Goal: Task Accomplishment & Management: Manage account settings

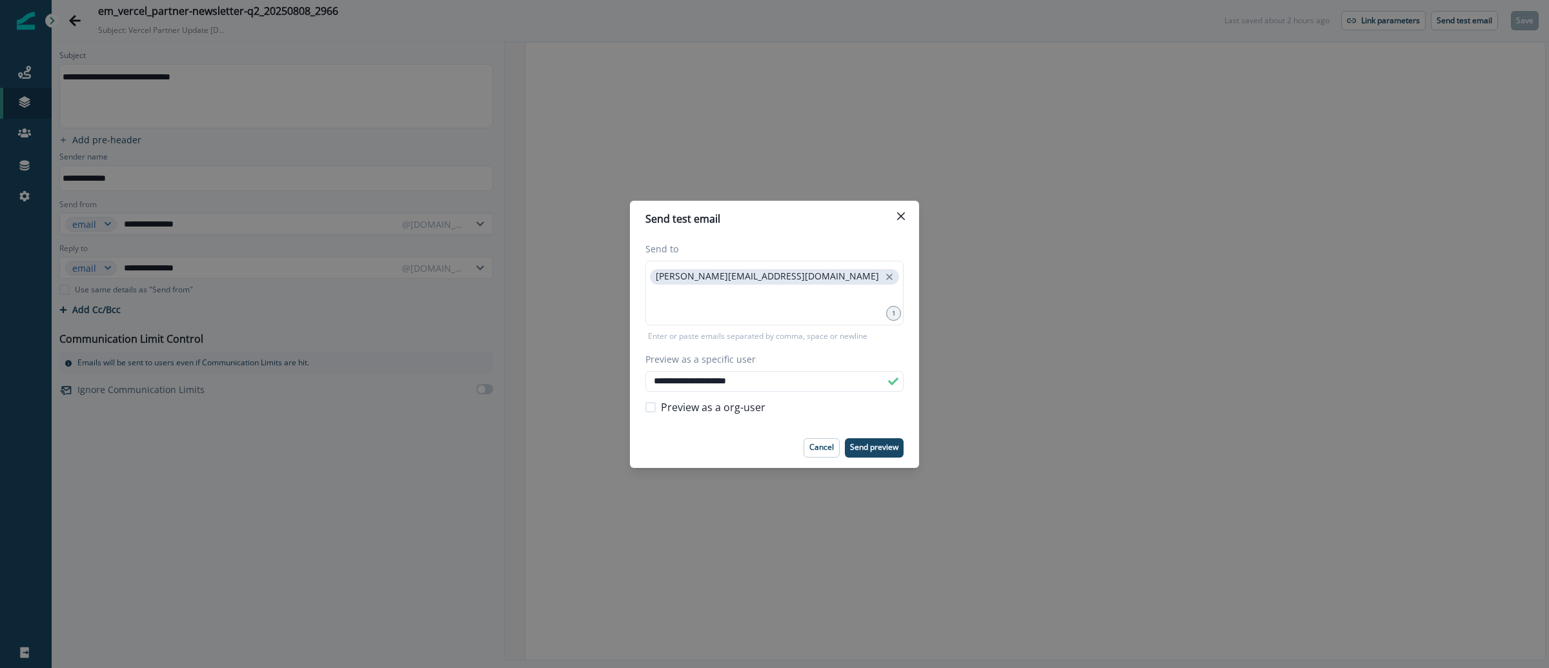
scroll to position [9141, 0]
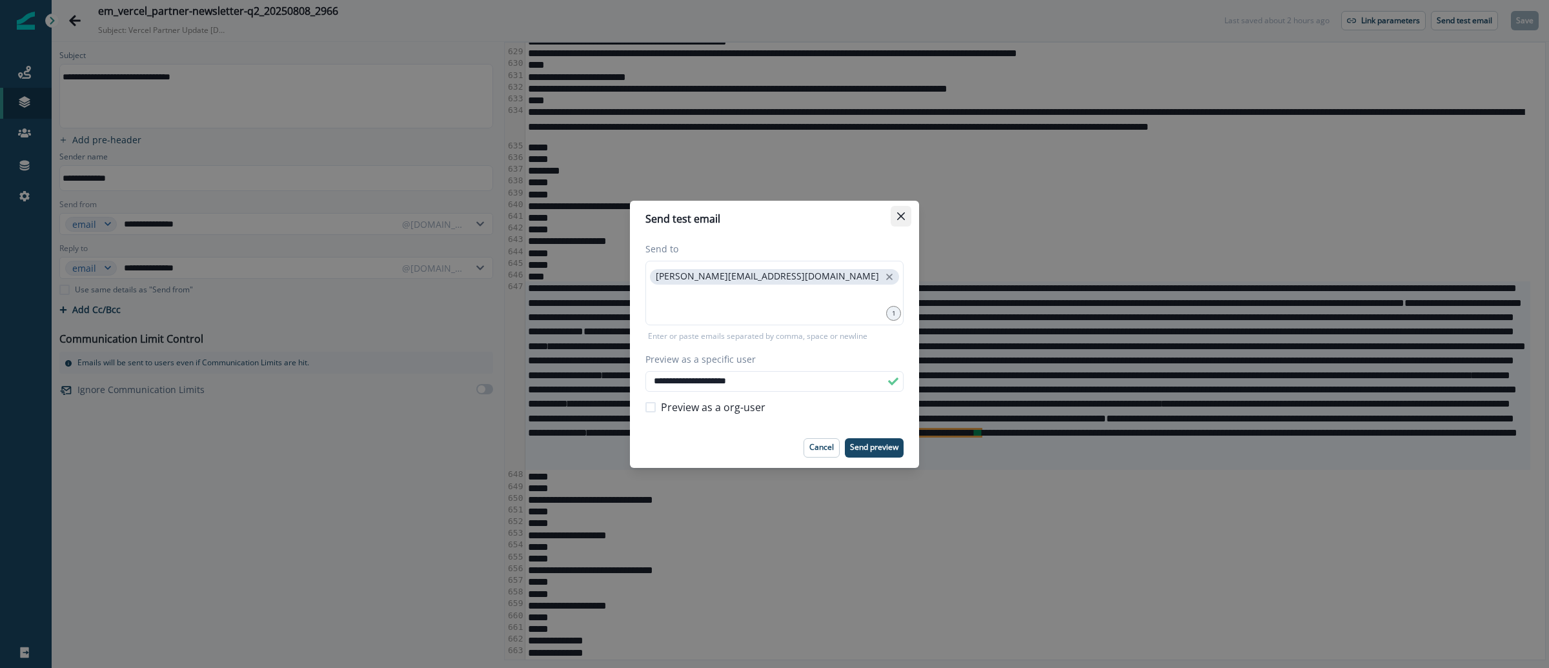
click at [895, 216] on button "Close" at bounding box center [901, 216] width 21 height 21
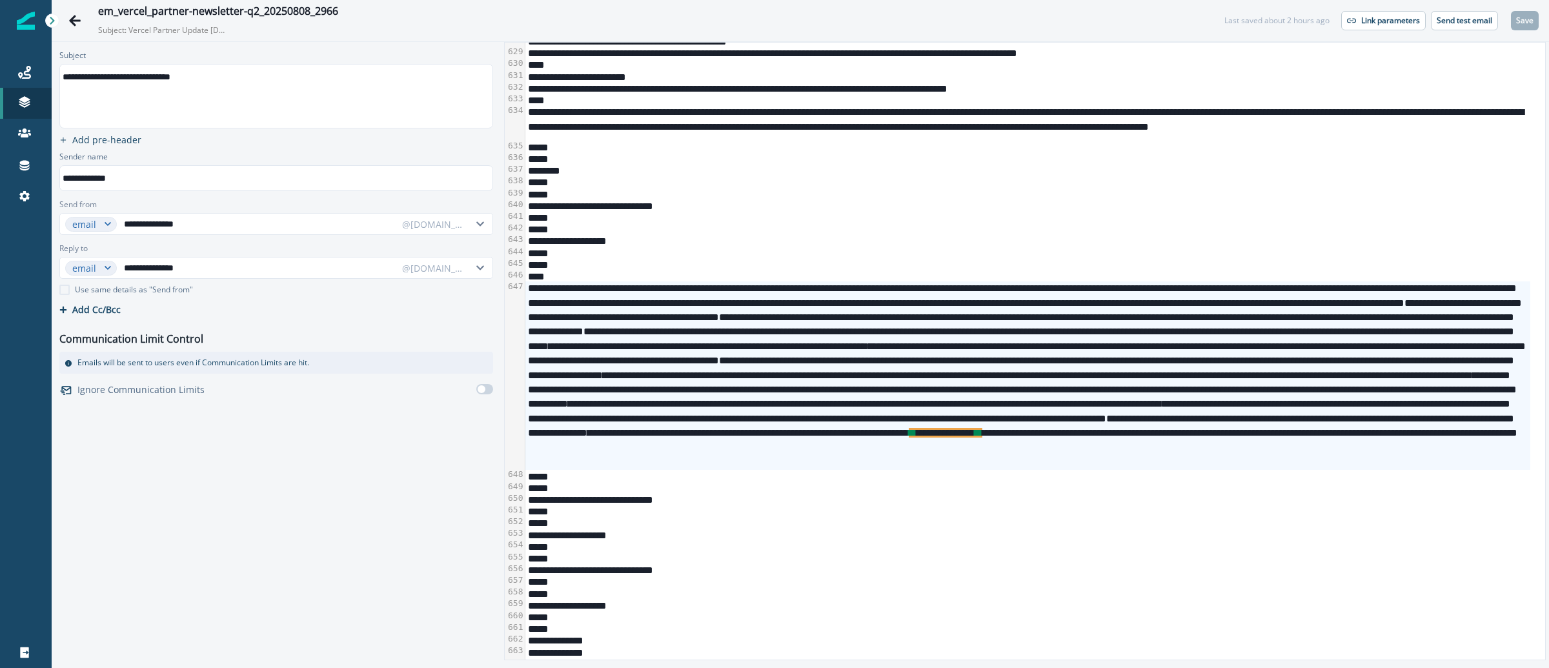
click at [775, 198] on div "*****" at bounding box center [1027, 194] width 1005 height 12
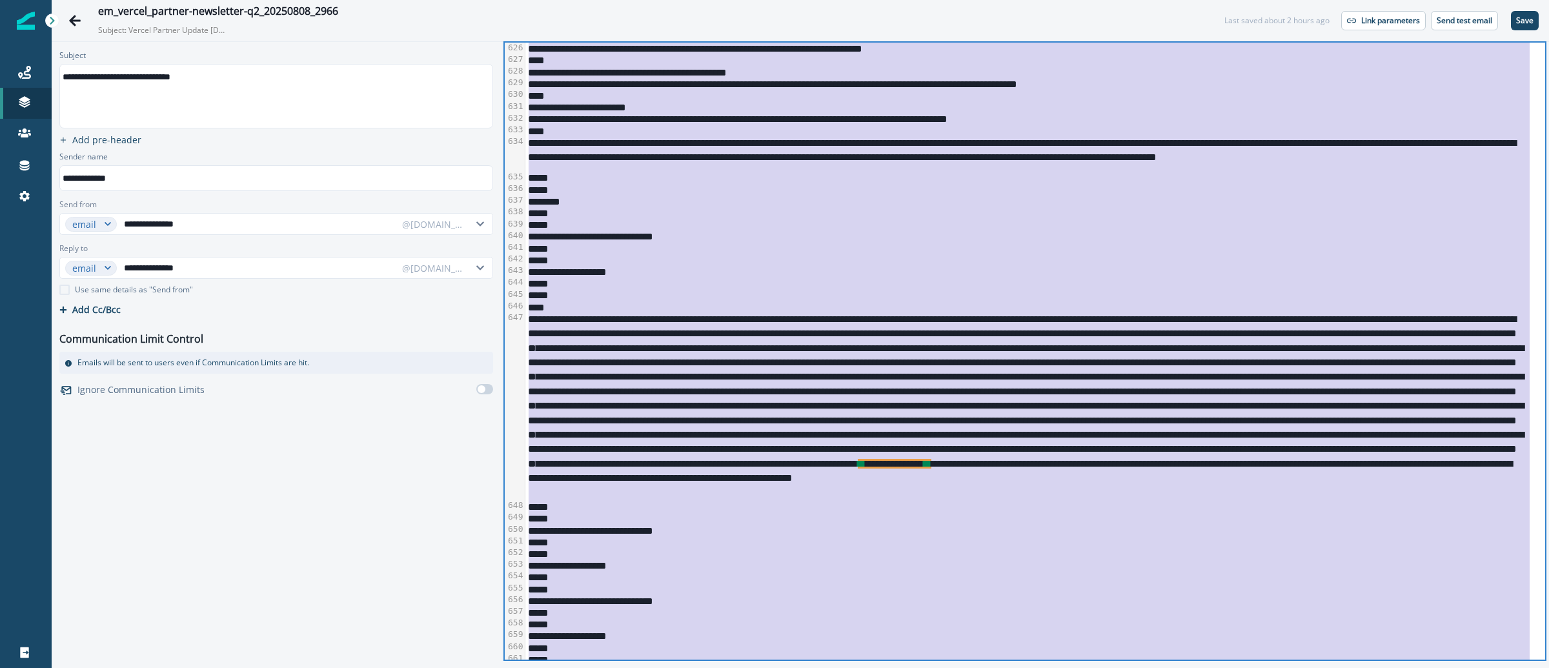
scroll to position [9092, 0]
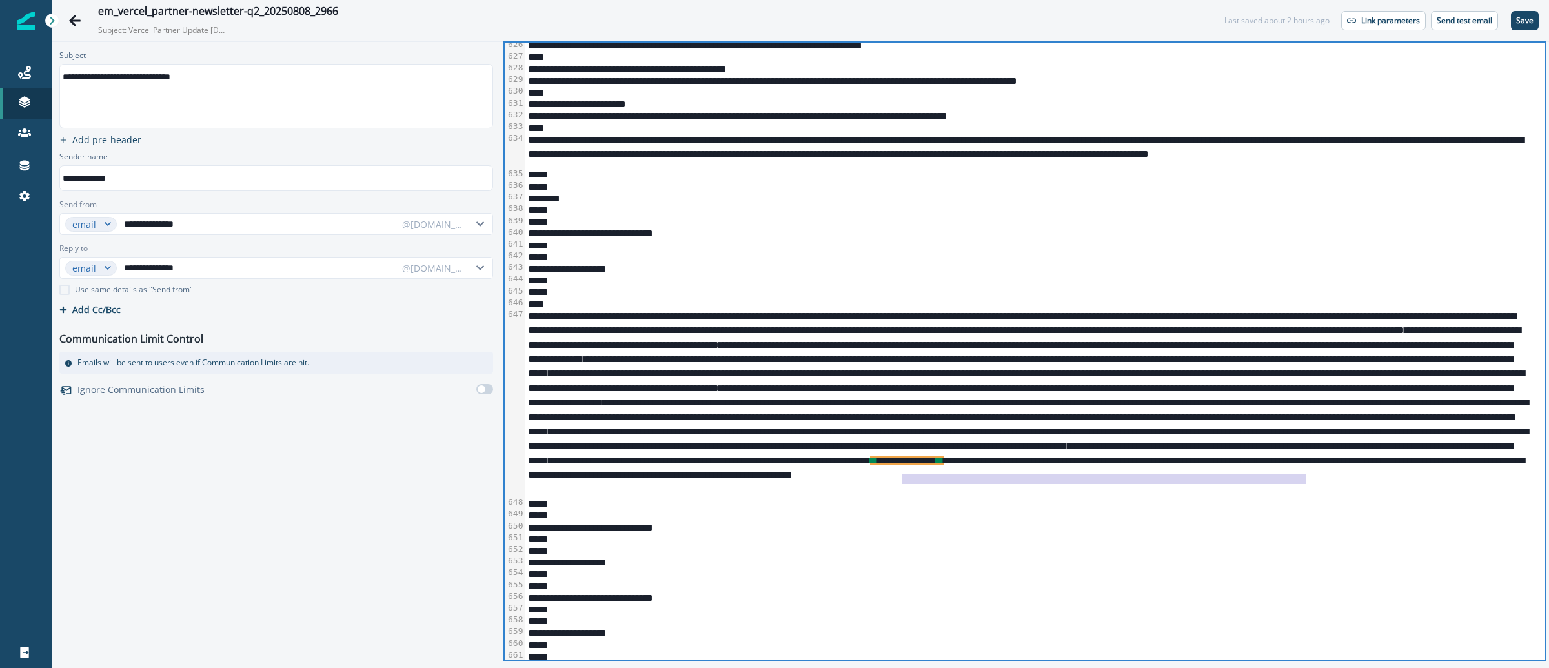
drag, startPoint x: 1306, startPoint y: 482, endPoint x: 904, endPoint y: 481, distance: 402.8
click at [904, 481] on div "**********" at bounding box center [1027, 403] width 1005 height 188
drag, startPoint x: 1308, startPoint y: 480, endPoint x: 905, endPoint y: 480, distance: 402.8
click at [905, 480] on div "**********" at bounding box center [1027, 403] width 1005 height 188
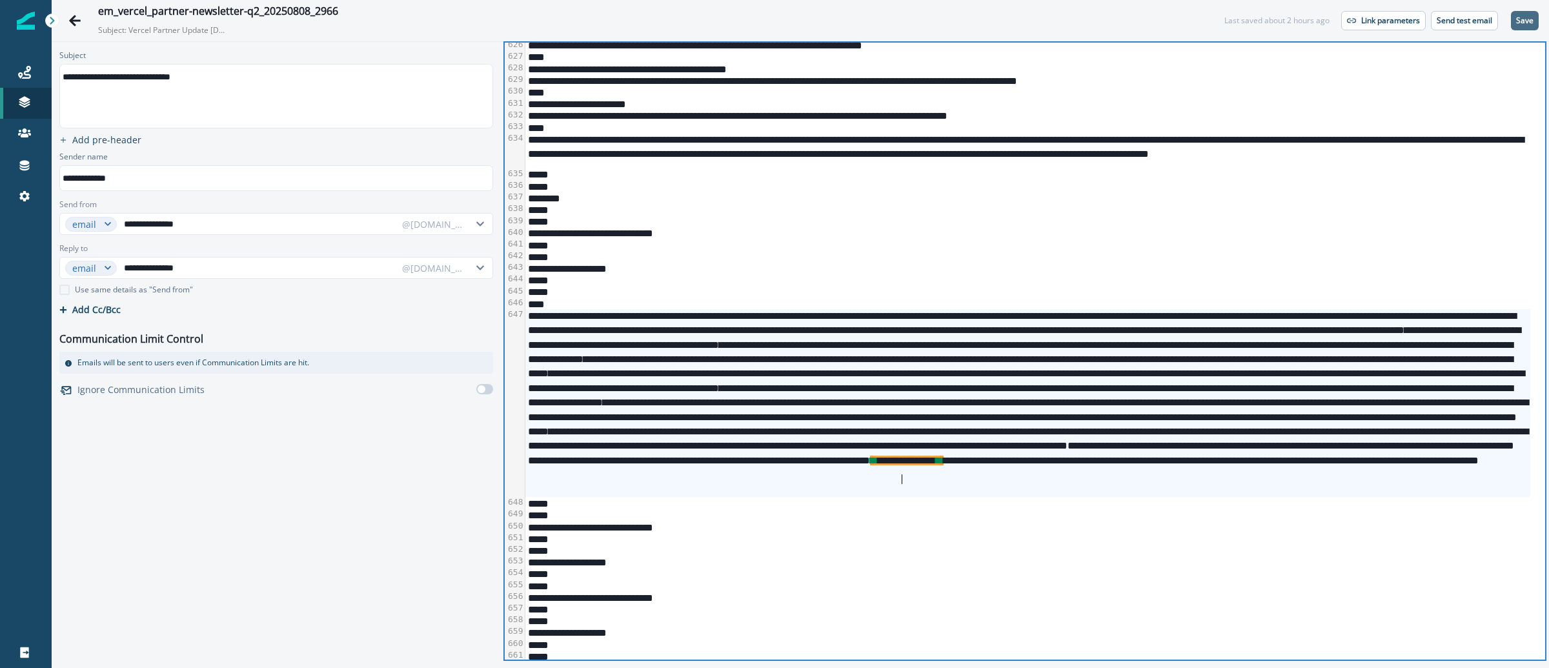
click at [1519, 18] on p "Save" at bounding box center [1524, 20] width 17 height 9
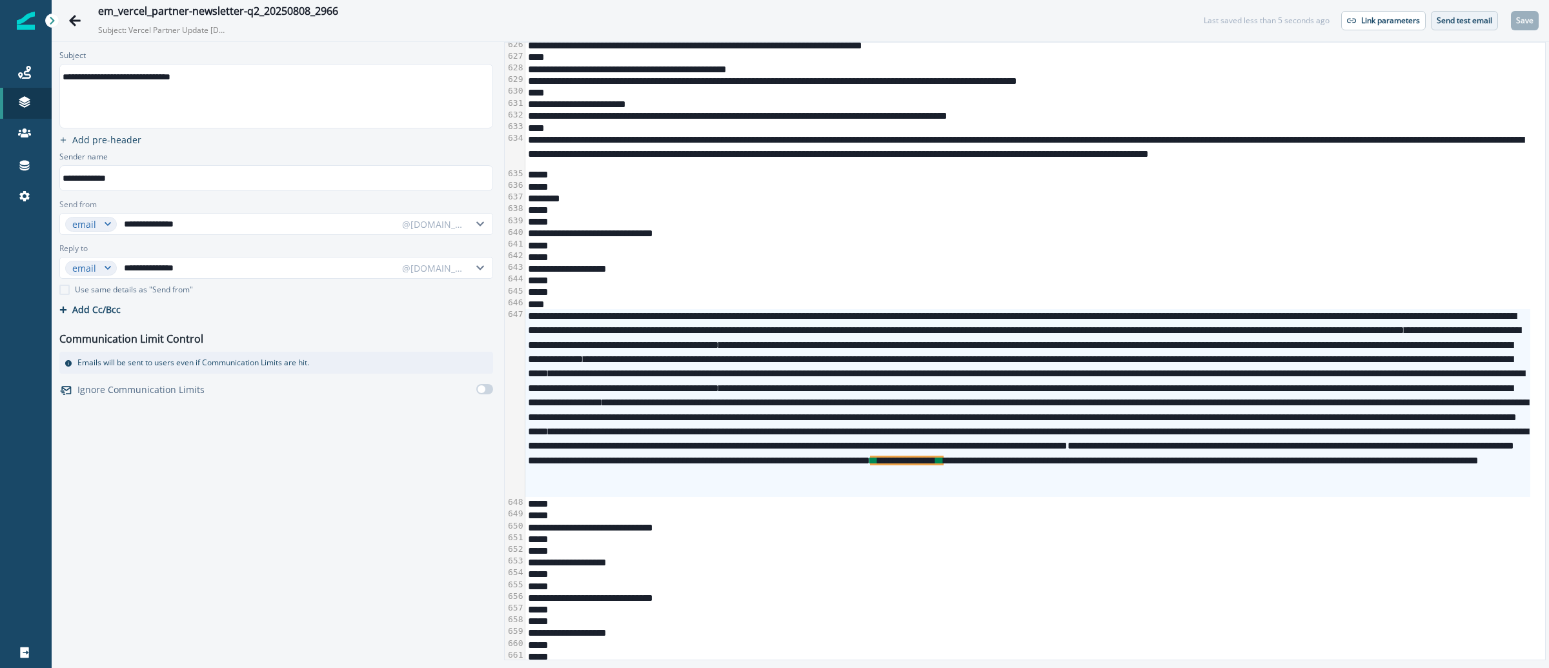
click at [1467, 22] on p "Send test email" at bounding box center [1465, 20] width 56 height 9
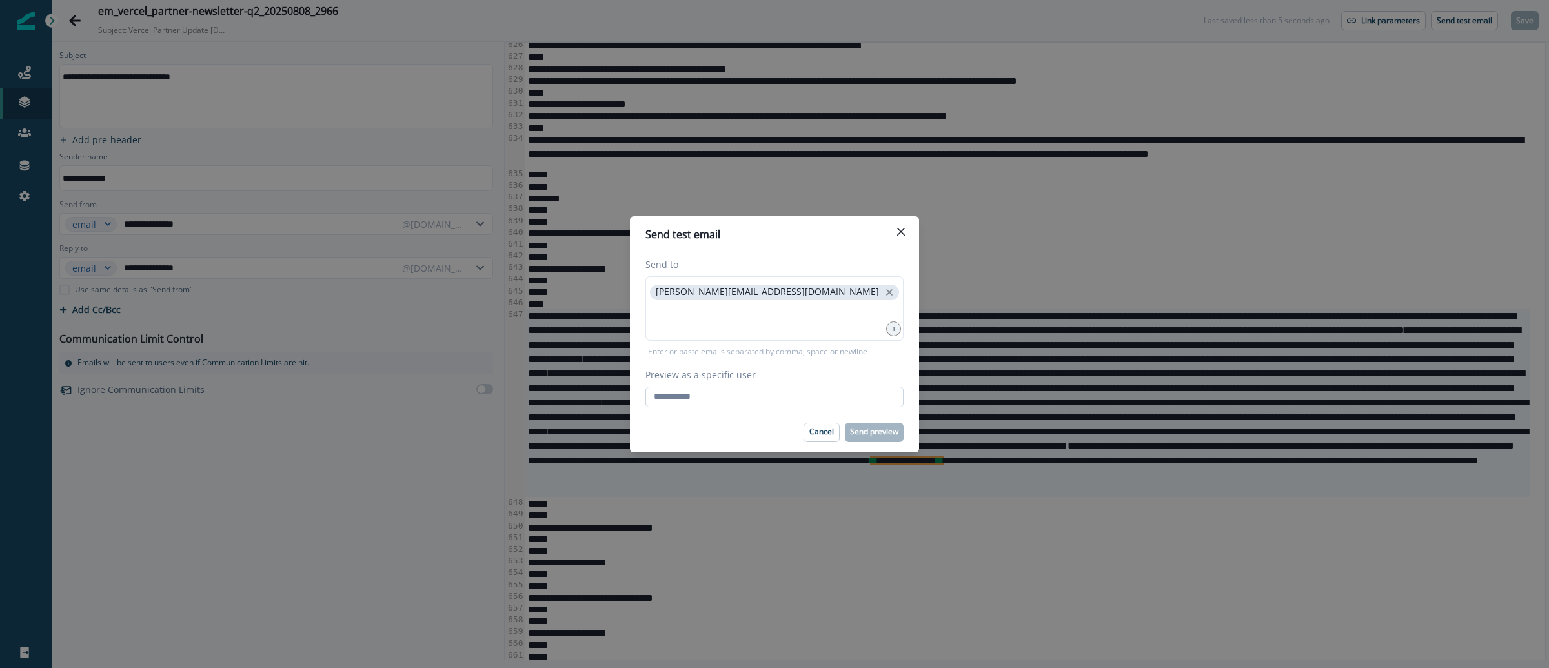
click at [798, 401] on input "Preview as a specific user" at bounding box center [774, 397] width 258 height 21
type input "**********"
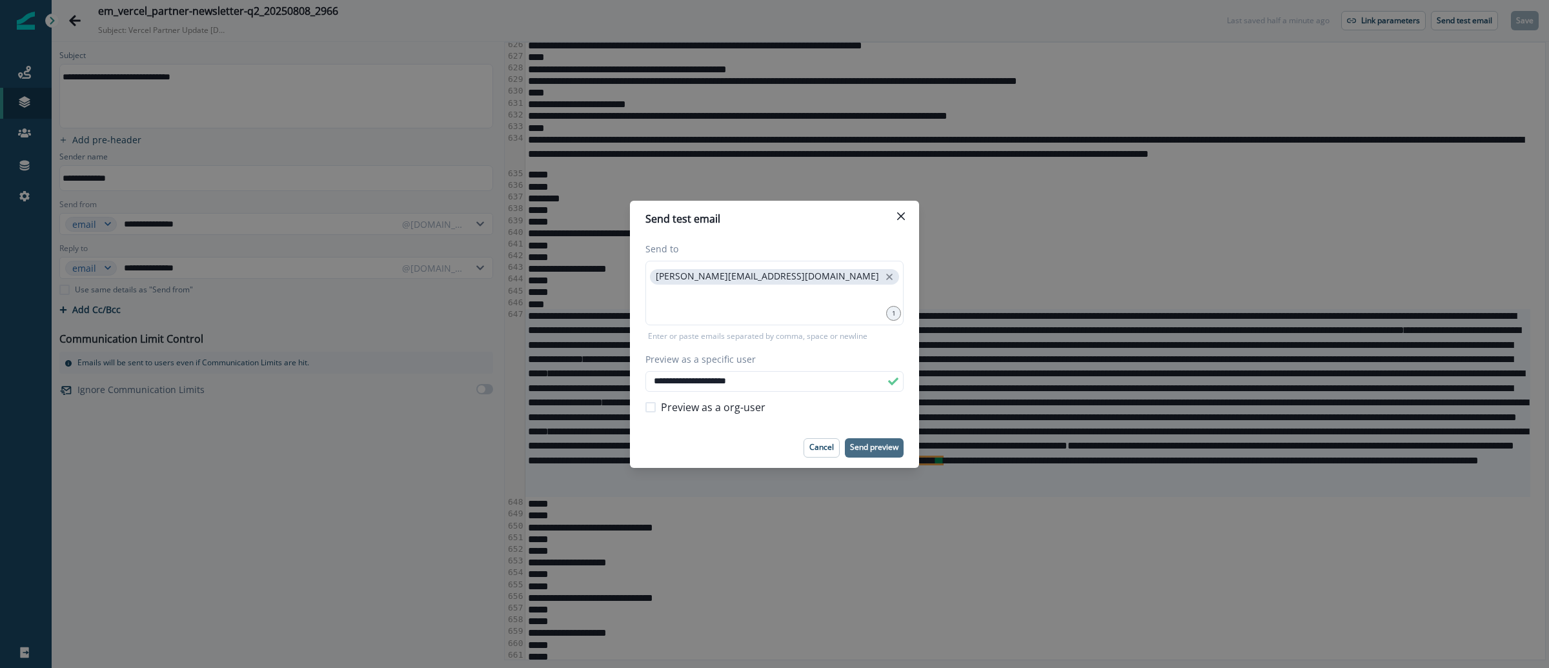
click at [862, 449] on p "Send preview" at bounding box center [874, 447] width 48 height 9
click at [411, 25] on div "**********" at bounding box center [774, 334] width 1549 height 668
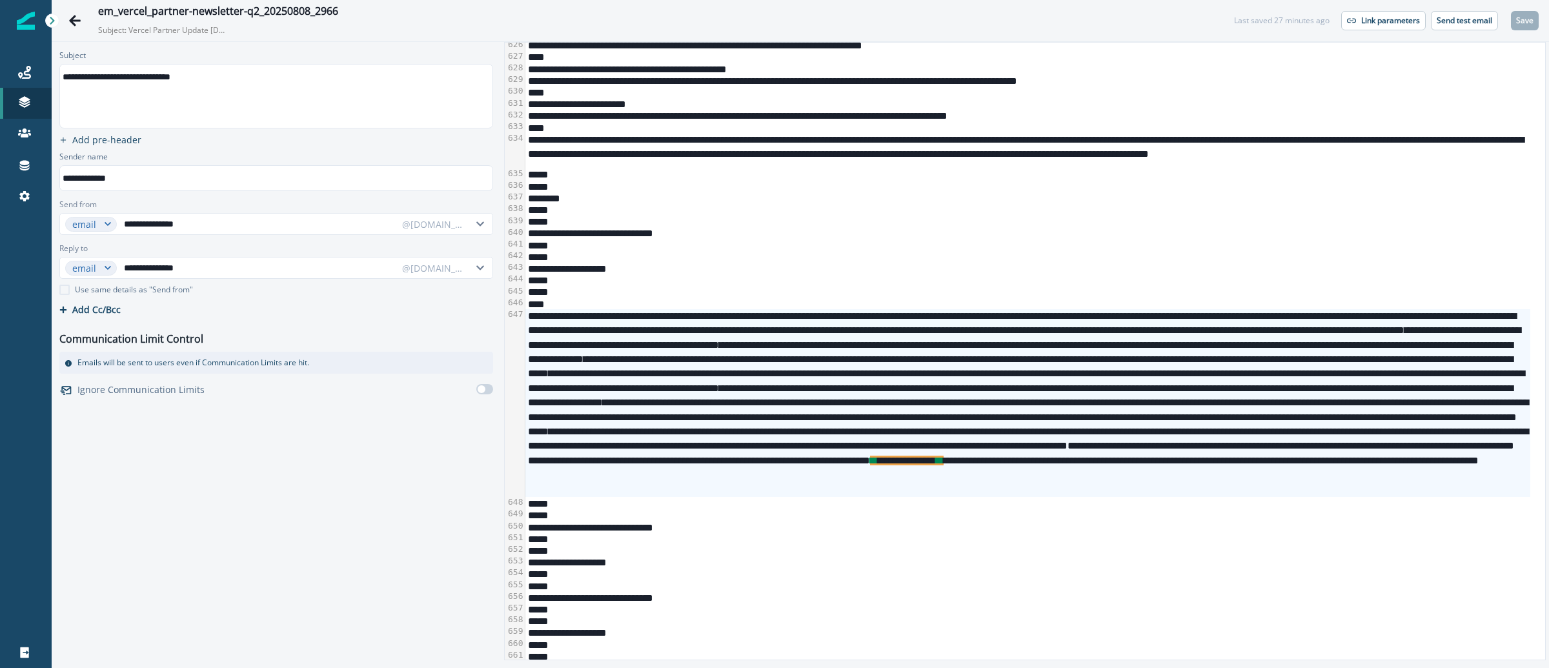
click at [19, 30] on div at bounding box center [26, 20] width 18 height 41
click at [15, 24] on div "Journeys Emails Tokens Static lists Outbound webhooks Forms Inbound webhooks Sa…" at bounding box center [26, 334] width 52 height 668
click at [19, 16] on img at bounding box center [26, 21] width 18 height 18
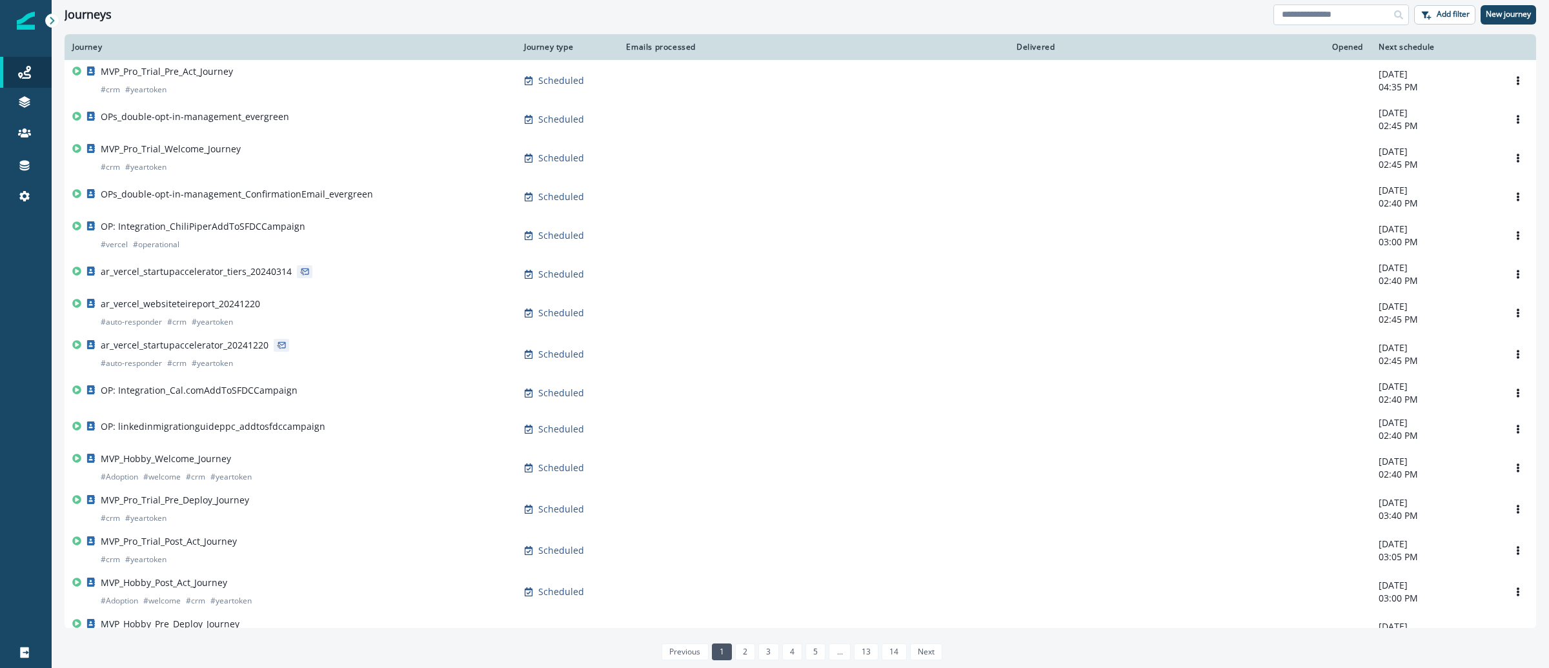
click at [1355, 12] on input at bounding box center [1342, 15] width 136 height 21
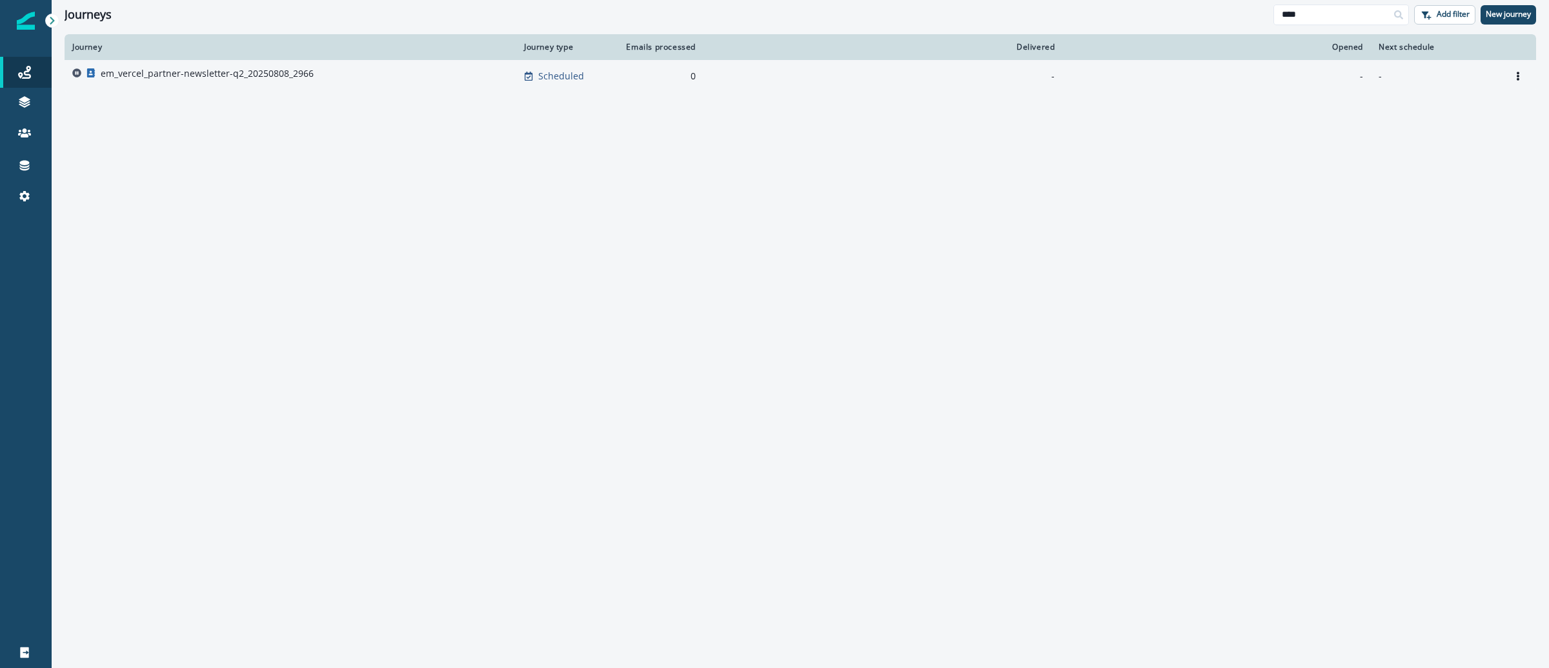
type input "****"
click at [167, 76] on p "em_vercel_partner-newsletter-q2_20250808_2966" at bounding box center [207, 73] width 213 height 13
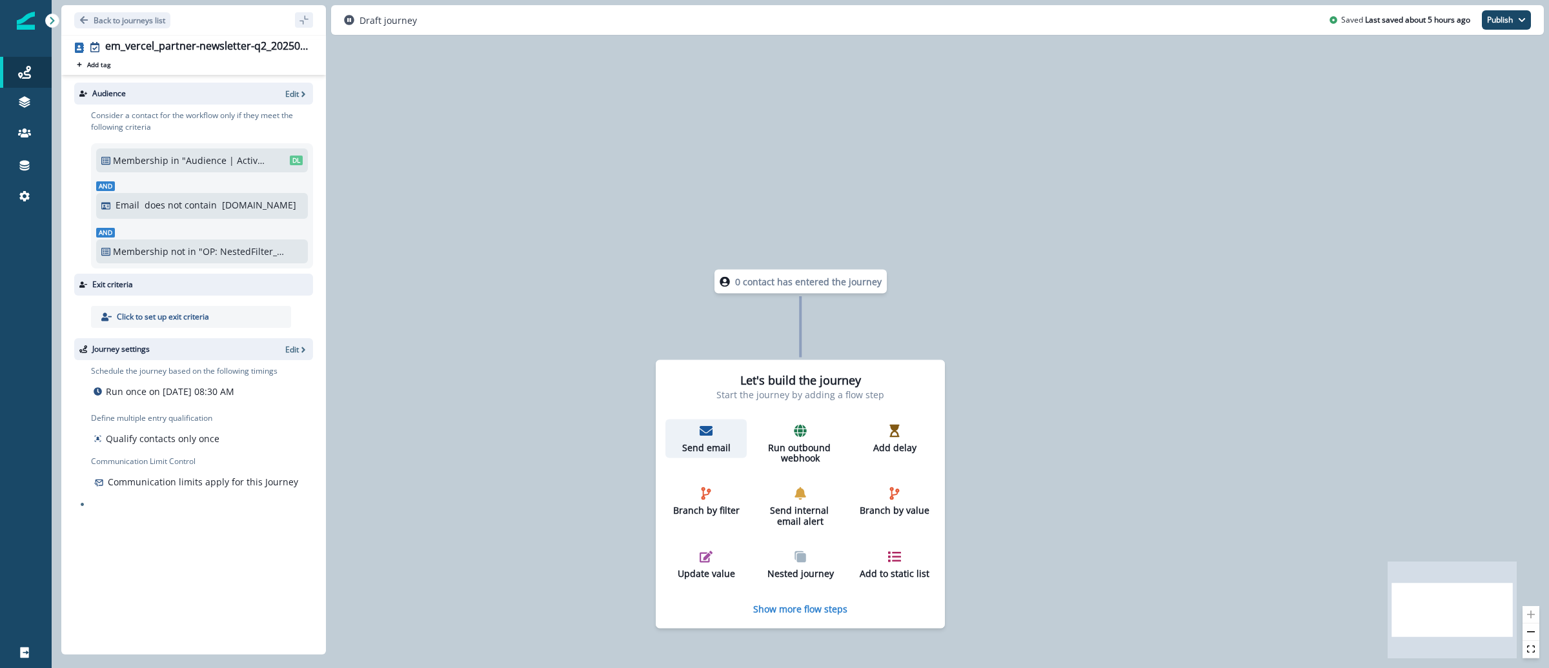
click at [711, 434] on icon "button" at bounding box center [706, 431] width 13 height 10
click at [718, 434] on div "Send email" at bounding box center [705, 439] width 71 height 29
click at [707, 440] on div "Send email" at bounding box center [706, 439] width 71 height 29
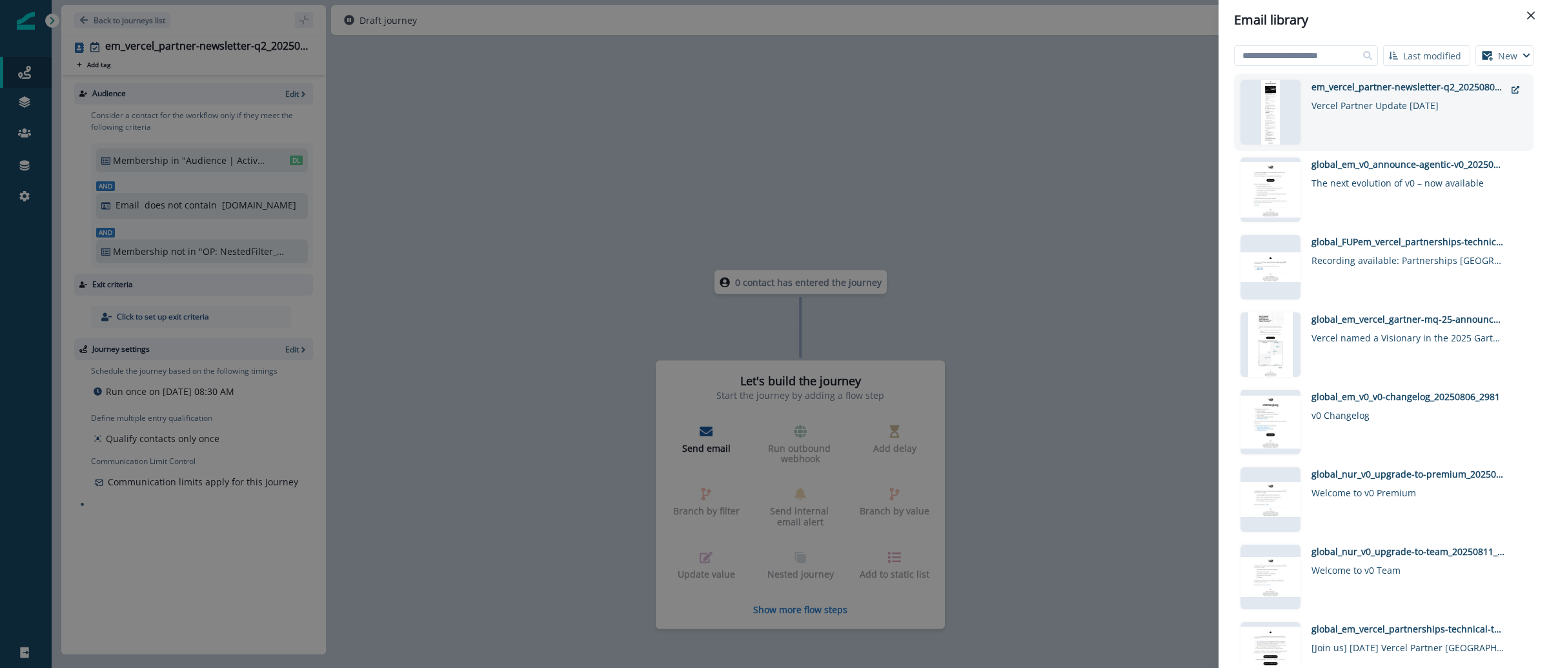
click at [1427, 104] on div "Vercel Partner Update [DATE]" at bounding box center [1409, 103] width 194 height 19
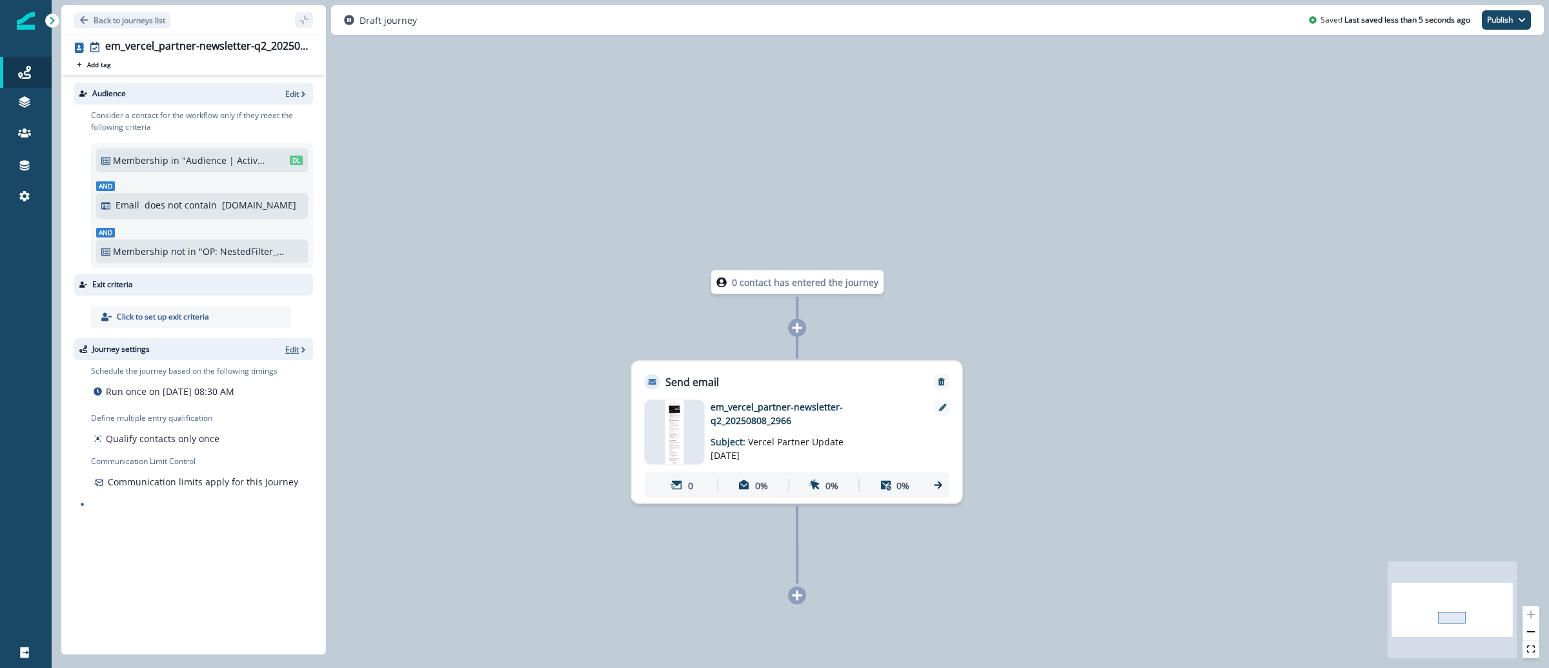
click at [305, 354] on button "Edit" at bounding box center [296, 349] width 23 height 11
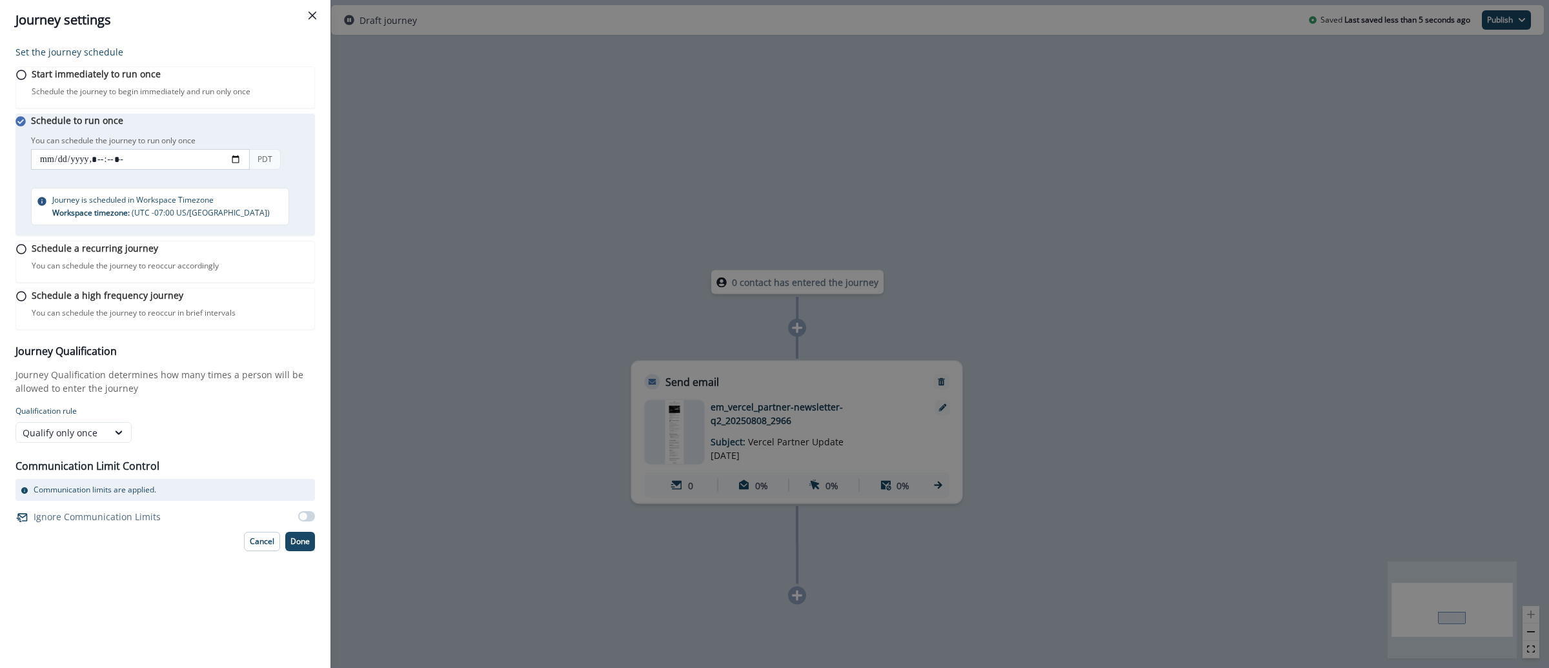
click at [248, 170] on input "datetime-local" at bounding box center [140, 159] width 219 height 21
click at [321, 167] on div "Set the journey schedule Start immediately to run once Schedule the journey to …" at bounding box center [165, 354] width 330 height 628
click at [309, 551] on button "Done" at bounding box center [300, 541] width 30 height 19
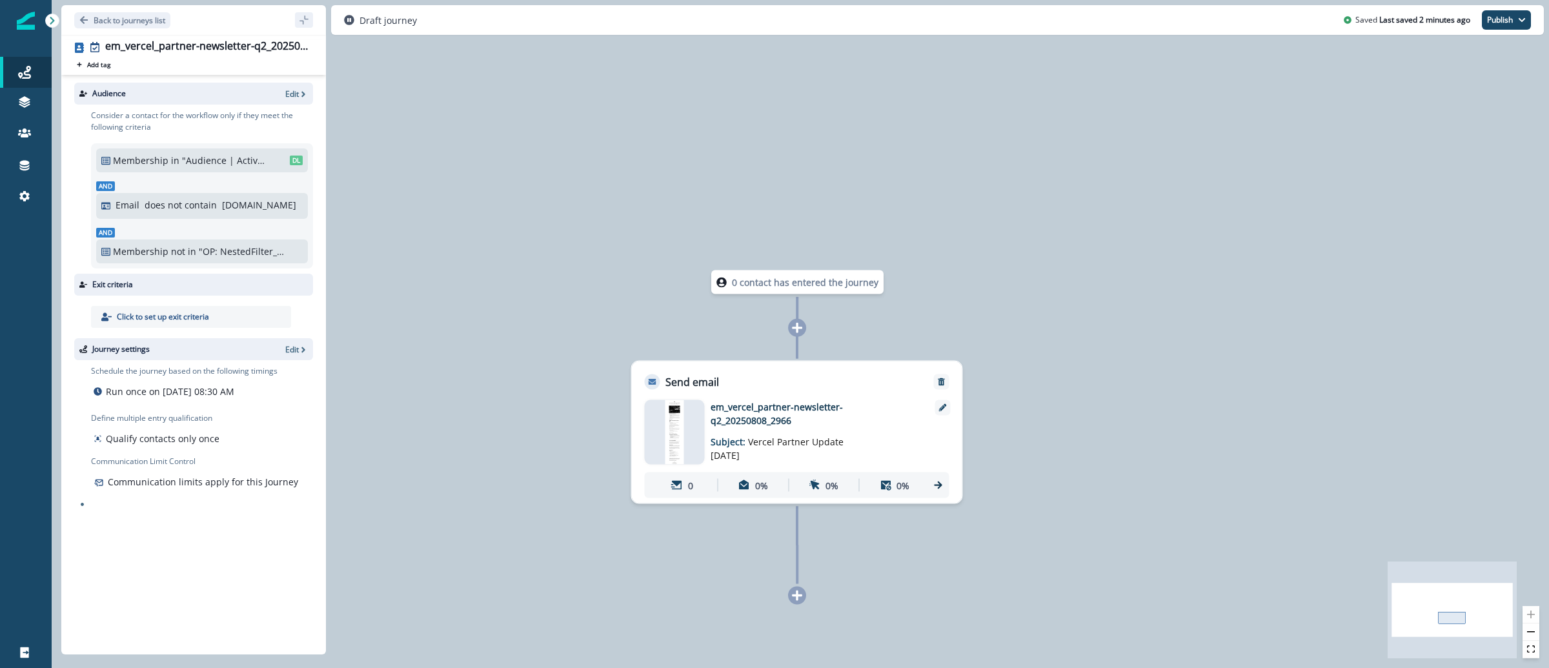
click at [694, 459] on div at bounding box center [675, 432] width 60 height 65
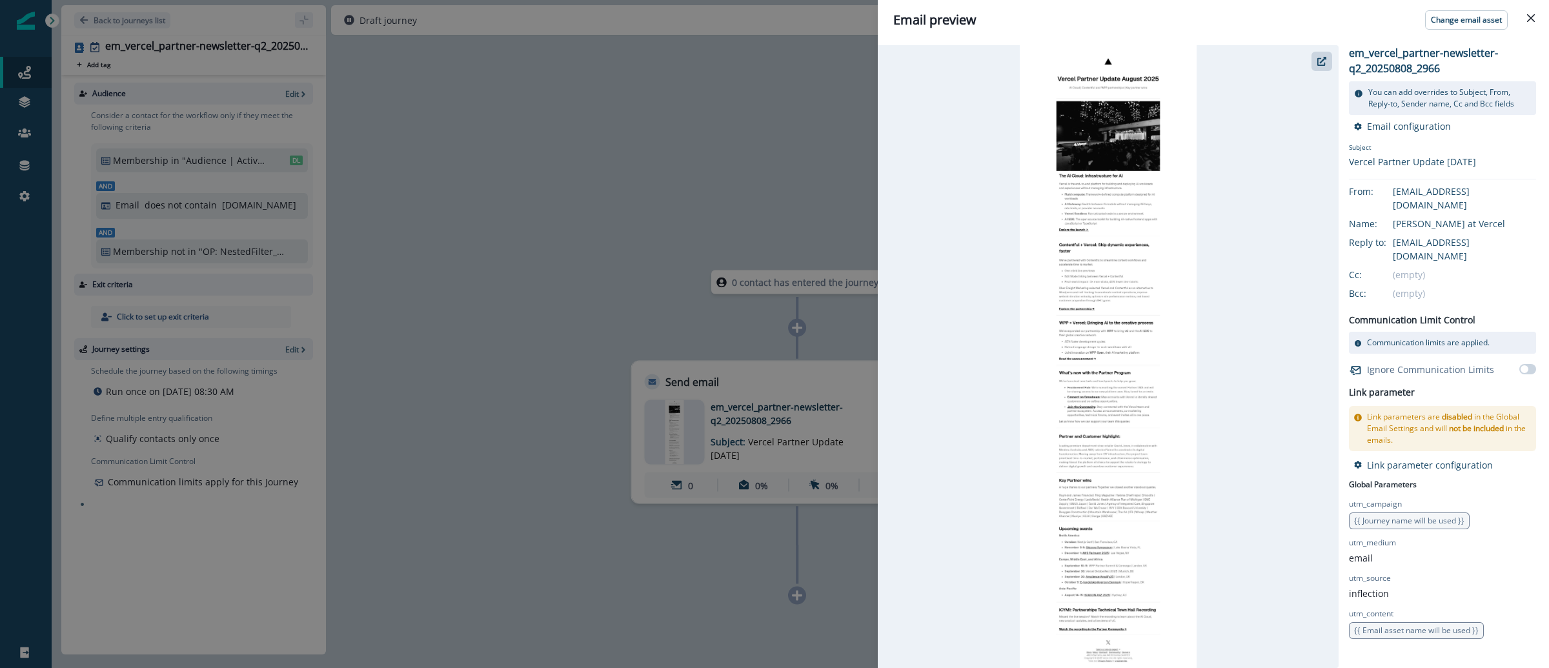
click at [596, 99] on div "Email preview Change email asset em_vercel_partner-newsletter-q2_20250808_2966 …" at bounding box center [774, 334] width 1549 height 668
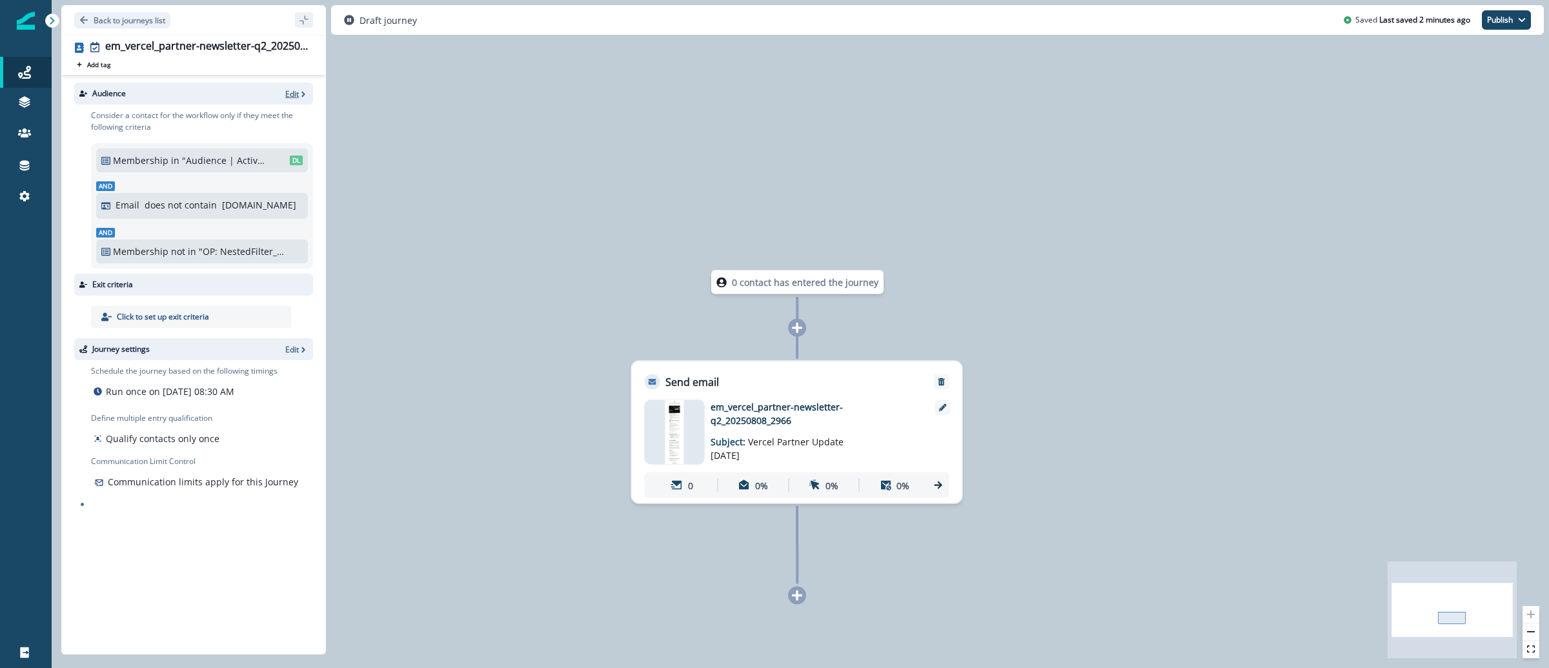
click at [293, 98] on p "Edit" at bounding box center [292, 93] width 14 height 11
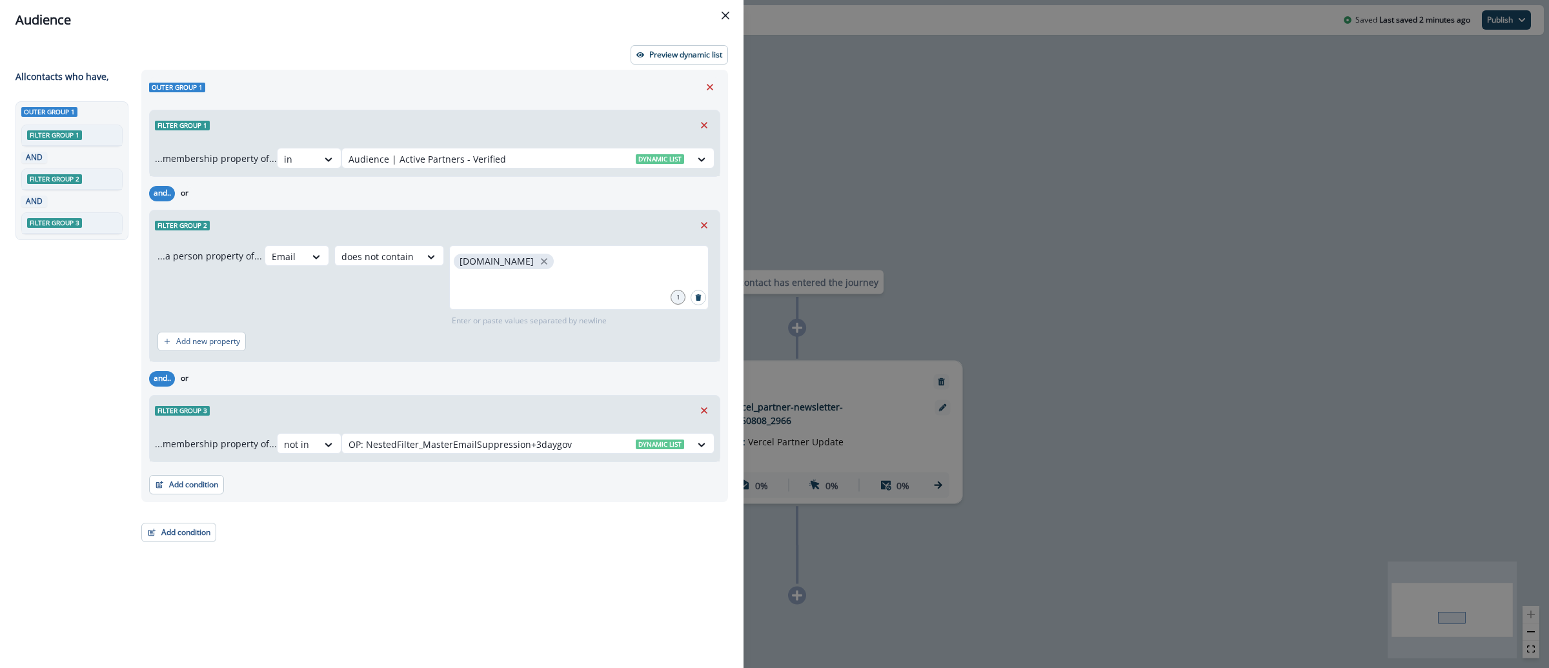
click at [942, 74] on div "Audience Preview dynamic list All contact s who have, Outer group 1 Filter grou…" at bounding box center [774, 334] width 1549 height 668
